Goal: Information Seeking & Learning: Learn about a topic

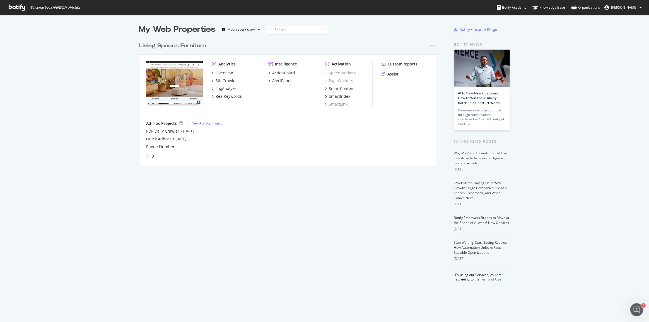
click at [226, 99] on div "Analytics Overview SiteCrawler LogAnalyzer RealKeywords" at bounding box center [235, 84] width 47 height 46
click at [226, 96] on div "RealKeywords" at bounding box center [228, 97] width 26 height 6
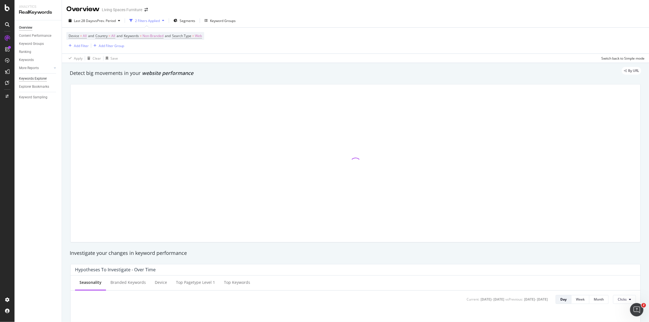
click at [35, 79] on div "Keywords Explorer" at bounding box center [33, 79] width 28 height 6
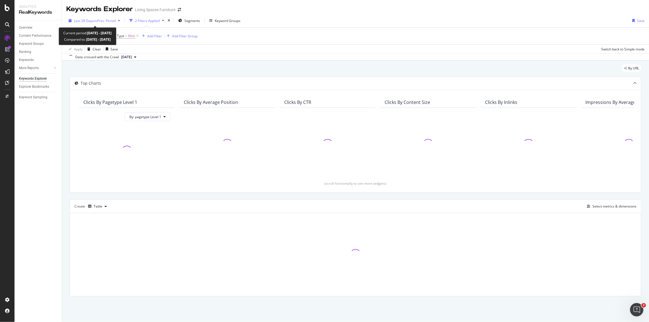
click at [100, 22] on span "vs Prev. Period" at bounding box center [105, 20] width 22 height 5
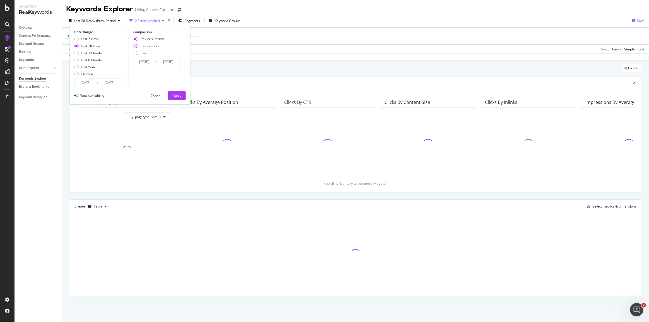
click at [135, 45] on div "Previous Year" at bounding box center [135, 46] width 4 height 4
type input "[DATE]"
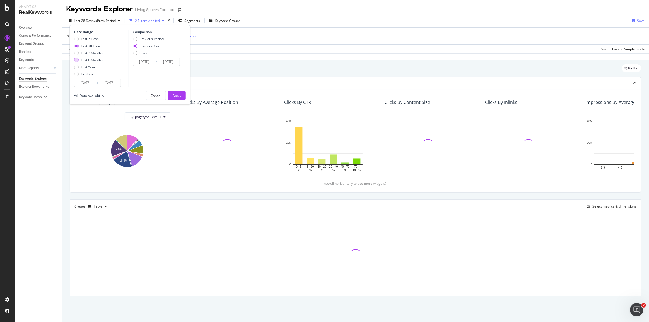
click at [94, 54] on div "Last 3 Months" at bounding box center [92, 53] width 22 height 5
type input "[DATE]"
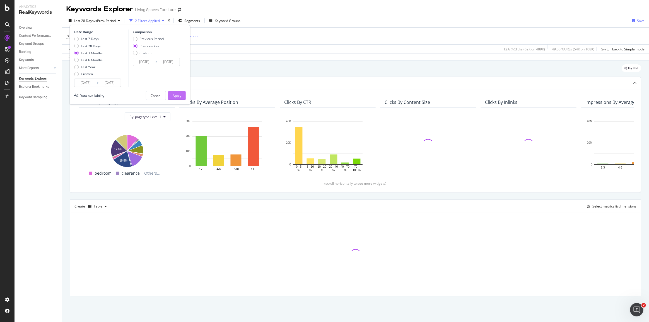
click at [173, 96] on div "Apply" at bounding box center [177, 95] width 9 height 5
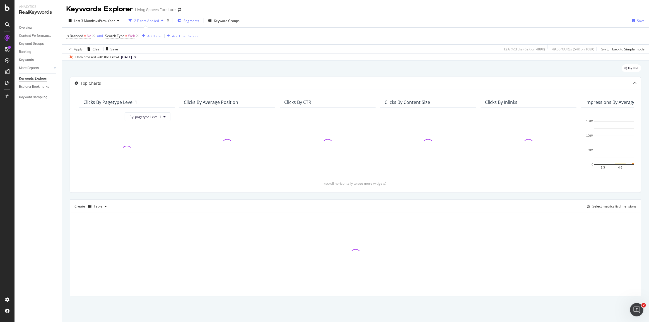
click at [193, 19] on span "Segments" at bounding box center [191, 20] width 16 height 5
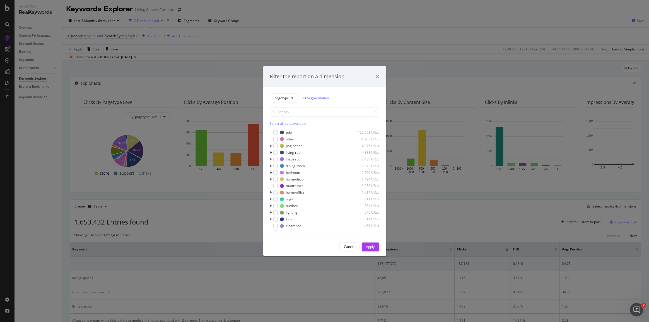
click at [376, 77] on icon "times" at bounding box center [377, 76] width 3 height 4
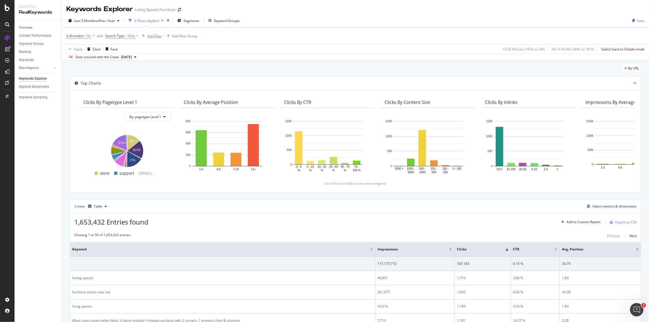
click at [153, 36] on div "Add Filter" at bounding box center [154, 36] width 15 height 5
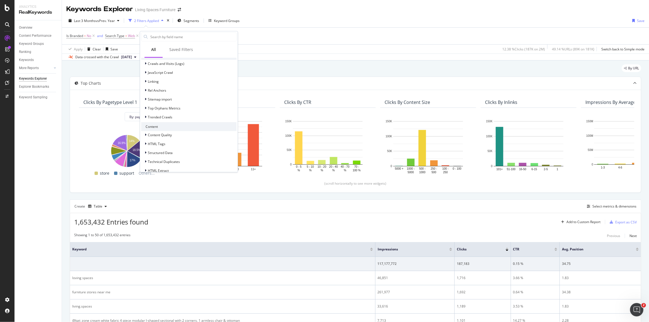
scroll to position [224, 0]
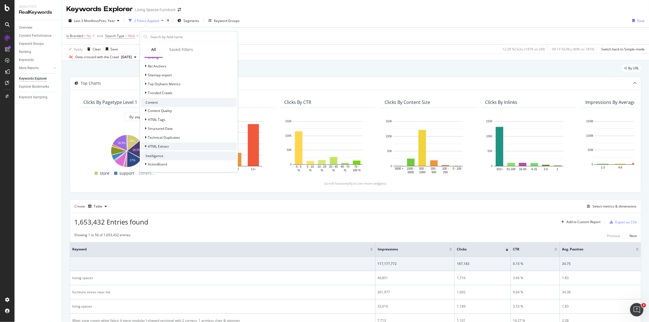
click at [174, 147] on div "HTML Extract" at bounding box center [188, 147] width 95 height 8
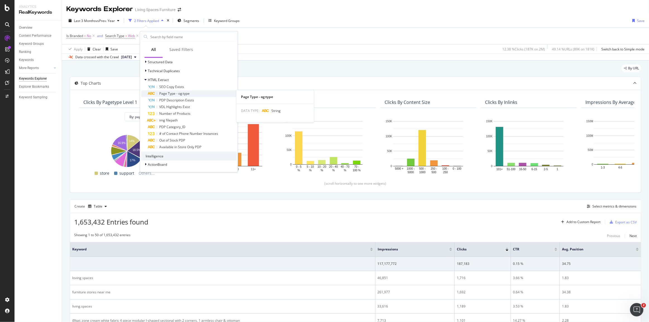
click at [191, 92] on div "Page Type - og:type" at bounding box center [192, 94] width 89 height 7
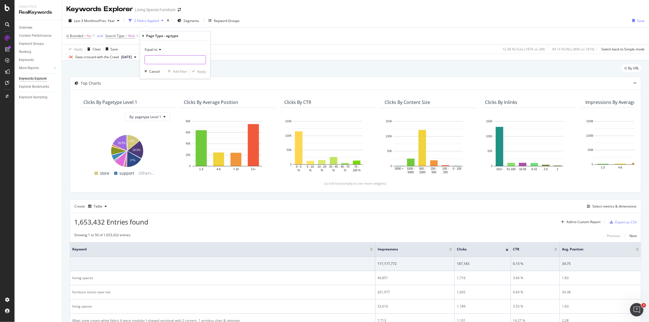
click at [170, 59] on input "text" at bounding box center [175, 59] width 61 height 9
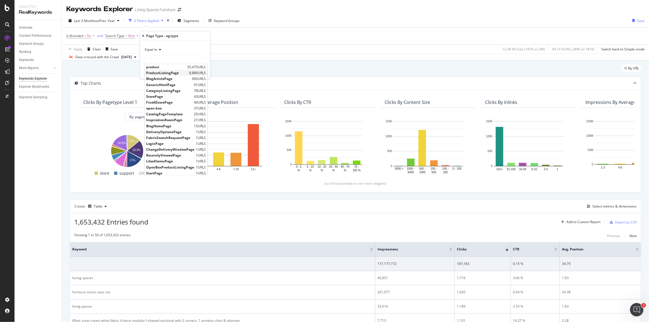
click at [168, 72] on span "ProductListingPage" at bounding box center [167, 73] width 42 height 5
type input "ProductListingPage"
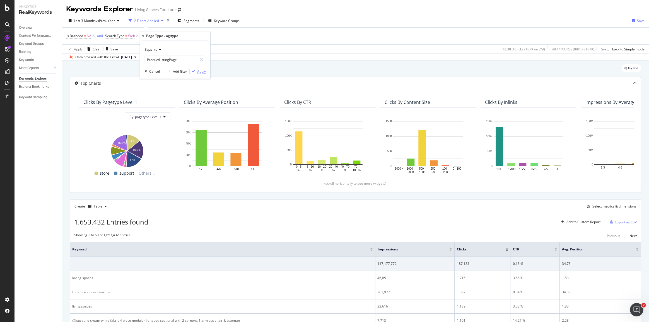
click at [203, 71] on div "Apply" at bounding box center [201, 71] width 9 height 5
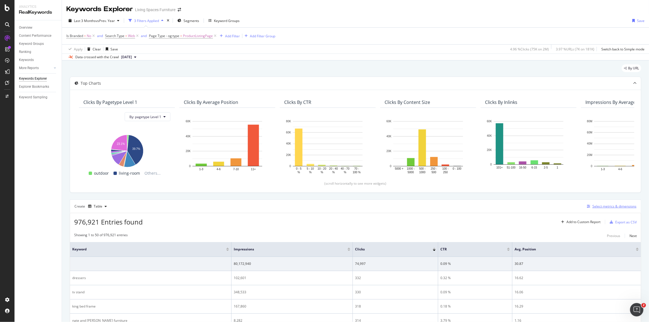
click at [615, 207] on div "Select metrics & dimensions" at bounding box center [614, 206] width 44 height 5
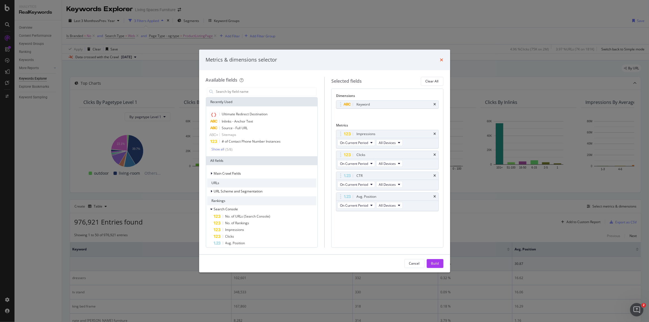
click at [443, 58] on icon "times" at bounding box center [441, 60] width 3 height 4
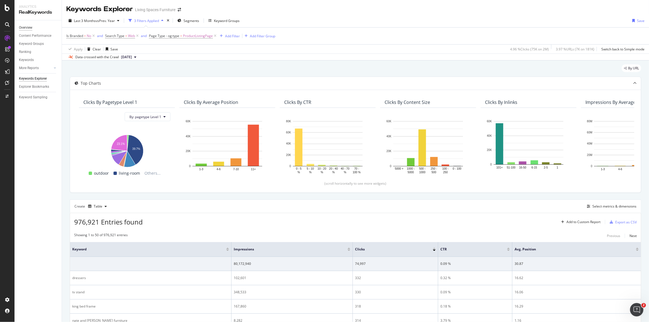
click at [29, 28] on div "Overview" at bounding box center [25, 28] width 13 height 6
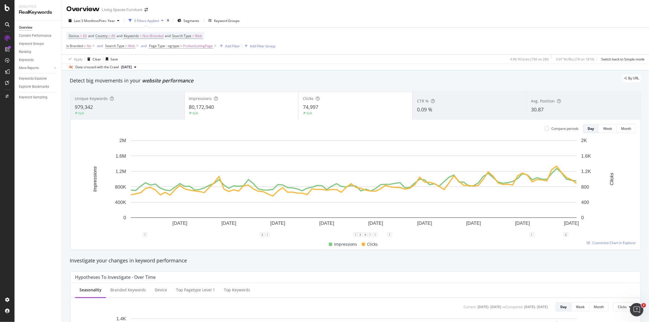
click at [239, 103] on div "Impressions 80,172,940 N/A" at bounding box center [242, 105] width 114 height 25
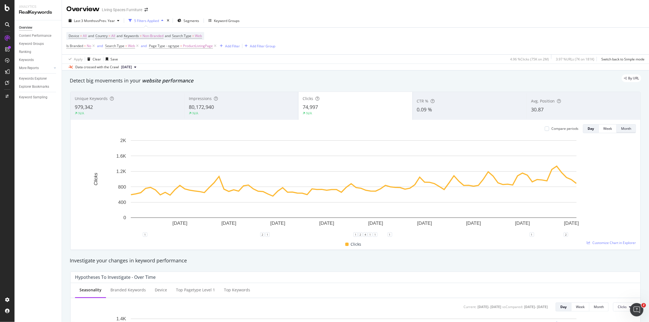
click at [622, 132] on div "Month" at bounding box center [626, 129] width 10 height 8
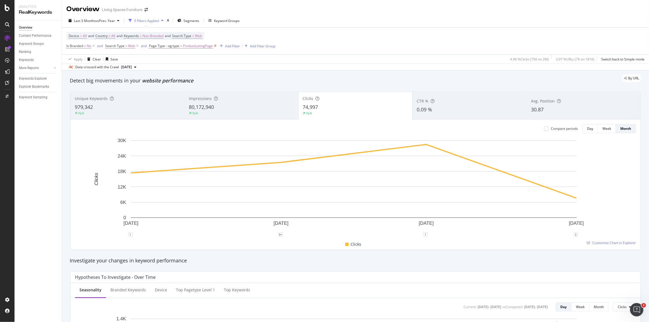
click at [215, 45] on icon at bounding box center [215, 46] width 5 height 6
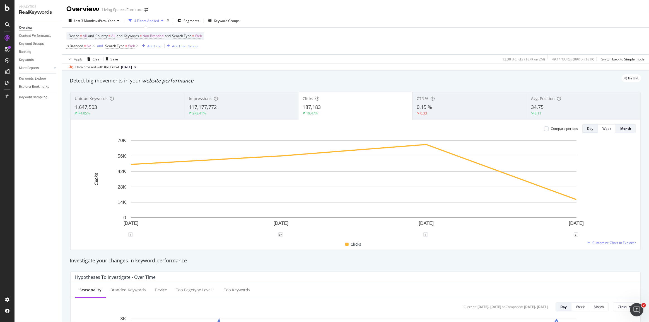
click at [582, 128] on button "Day" at bounding box center [590, 128] width 16 height 9
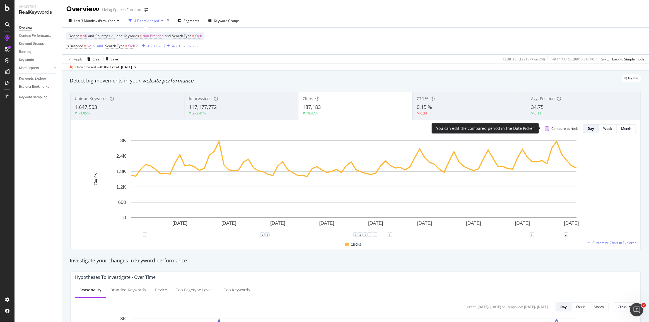
click at [544, 128] on div at bounding box center [546, 129] width 4 height 4
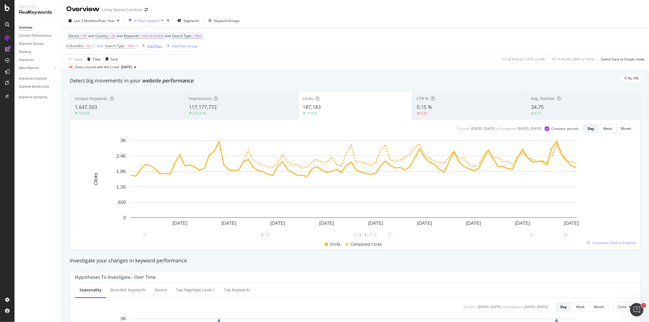
click at [148, 45] on div "Add Filter" at bounding box center [154, 46] width 15 height 5
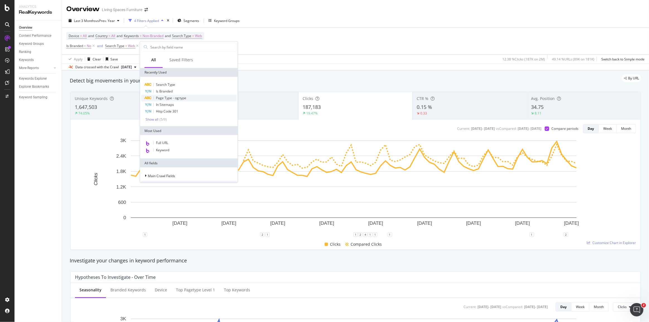
click at [179, 96] on span "Page Type - og:type" at bounding box center [171, 98] width 30 height 5
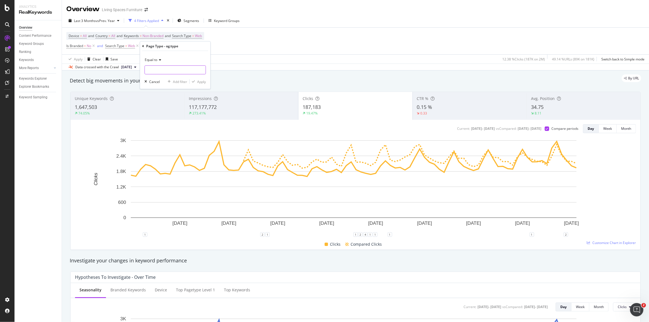
click at [161, 66] on input "text" at bounding box center [175, 70] width 61 height 9
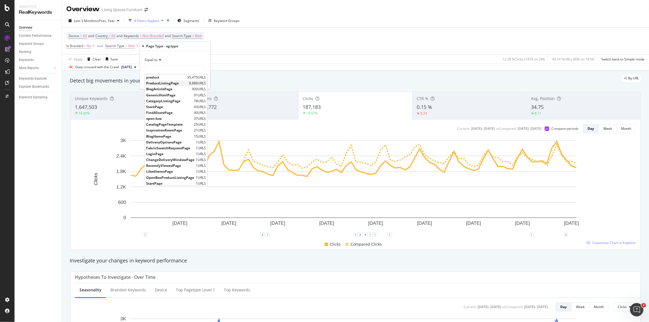
click at [170, 84] on span "ProductListingPage" at bounding box center [167, 83] width 42 height 5
type input "ProductListingPage"
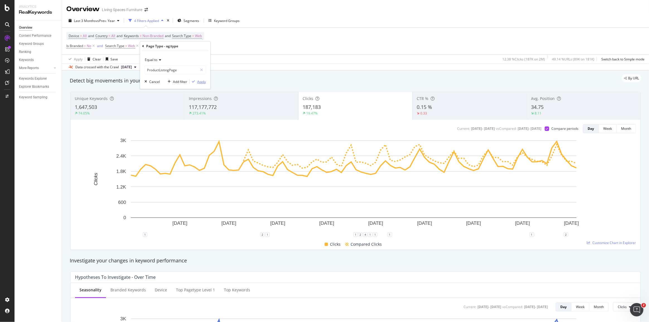
click at [200, 82] on div "Apply" at bounding box center [201, 81] width 9 height 5
